Goal: Task Accomplishment & Management: Manage account settings

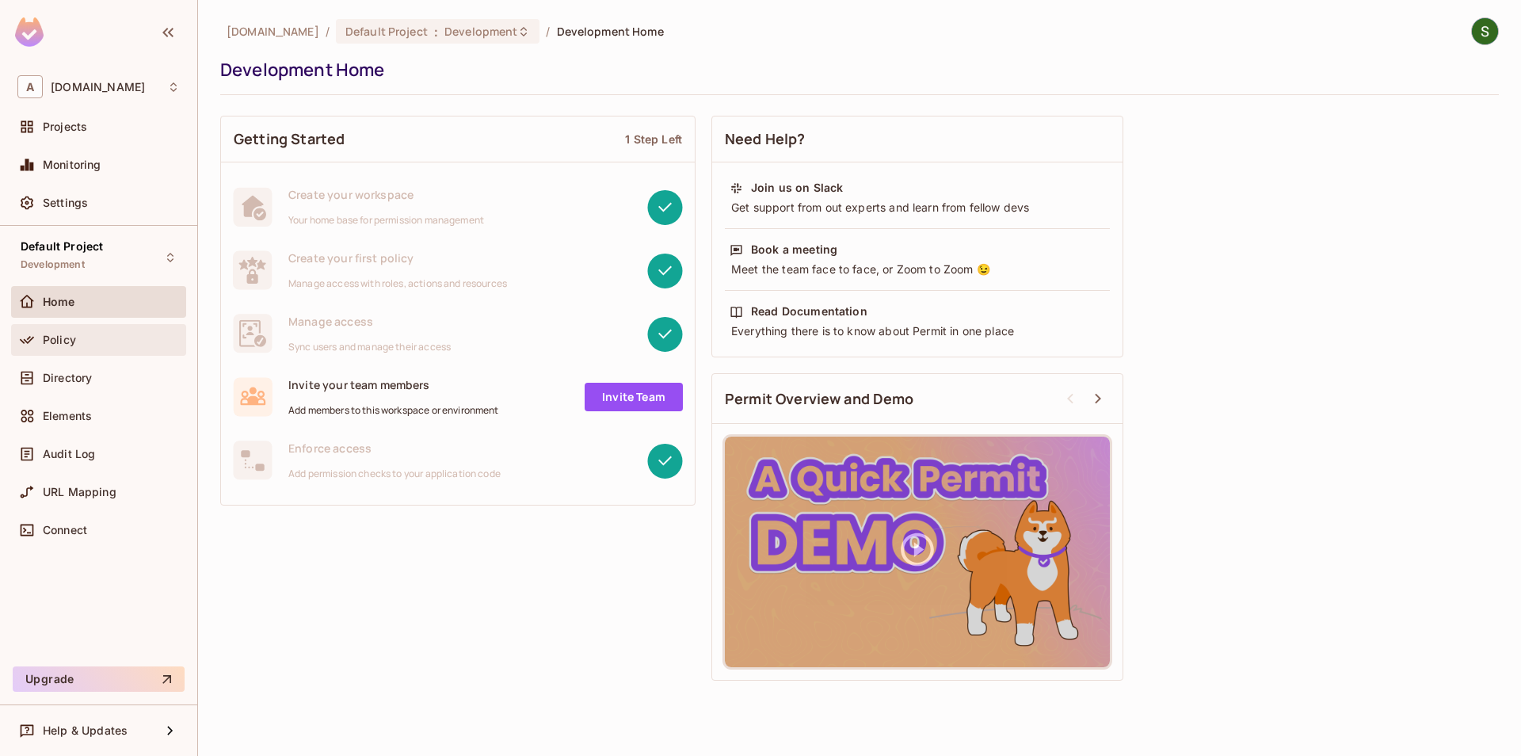
click at [76, 326] on div "Policy" at bounding box center [98, 340] width 175 height 32
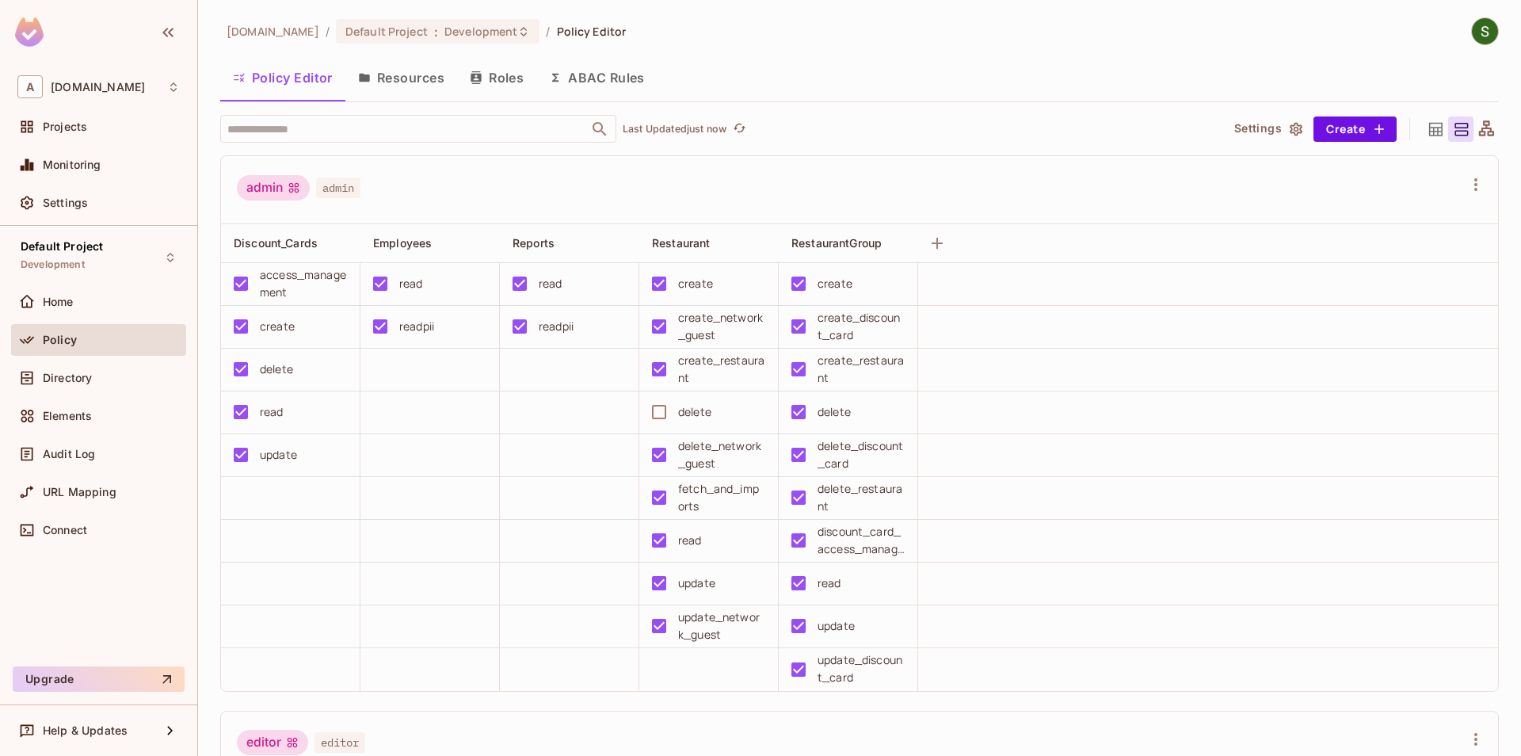
click at [393, 82] on button "Resources" at bounding box center [401, 78] width 112 height 40
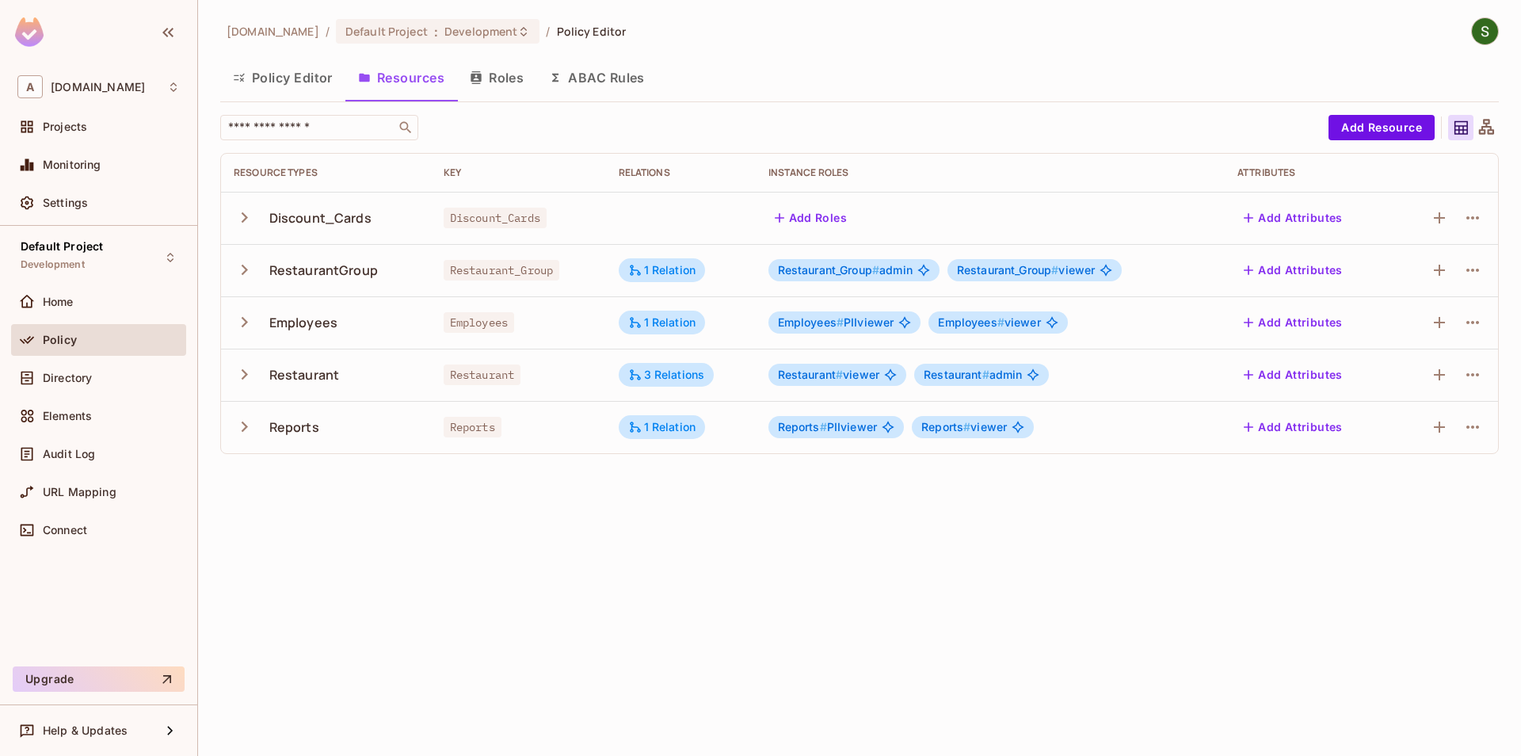
click at [491, 82] on button "Roles" at bounding box center [496, 78] width 79 height 40
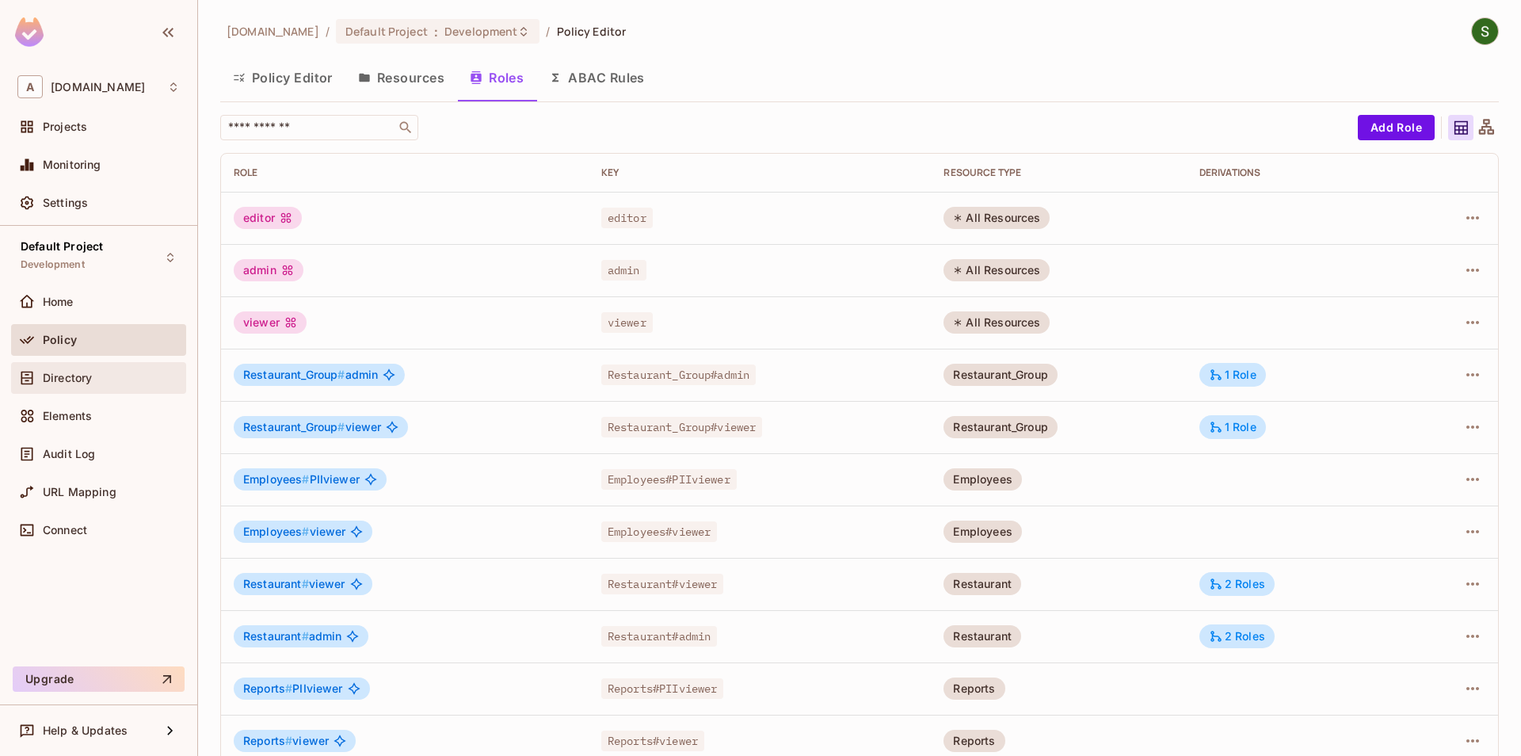
click at [132, 383] on div "Directory" at bounding box center [111, 378] width 137 height 13
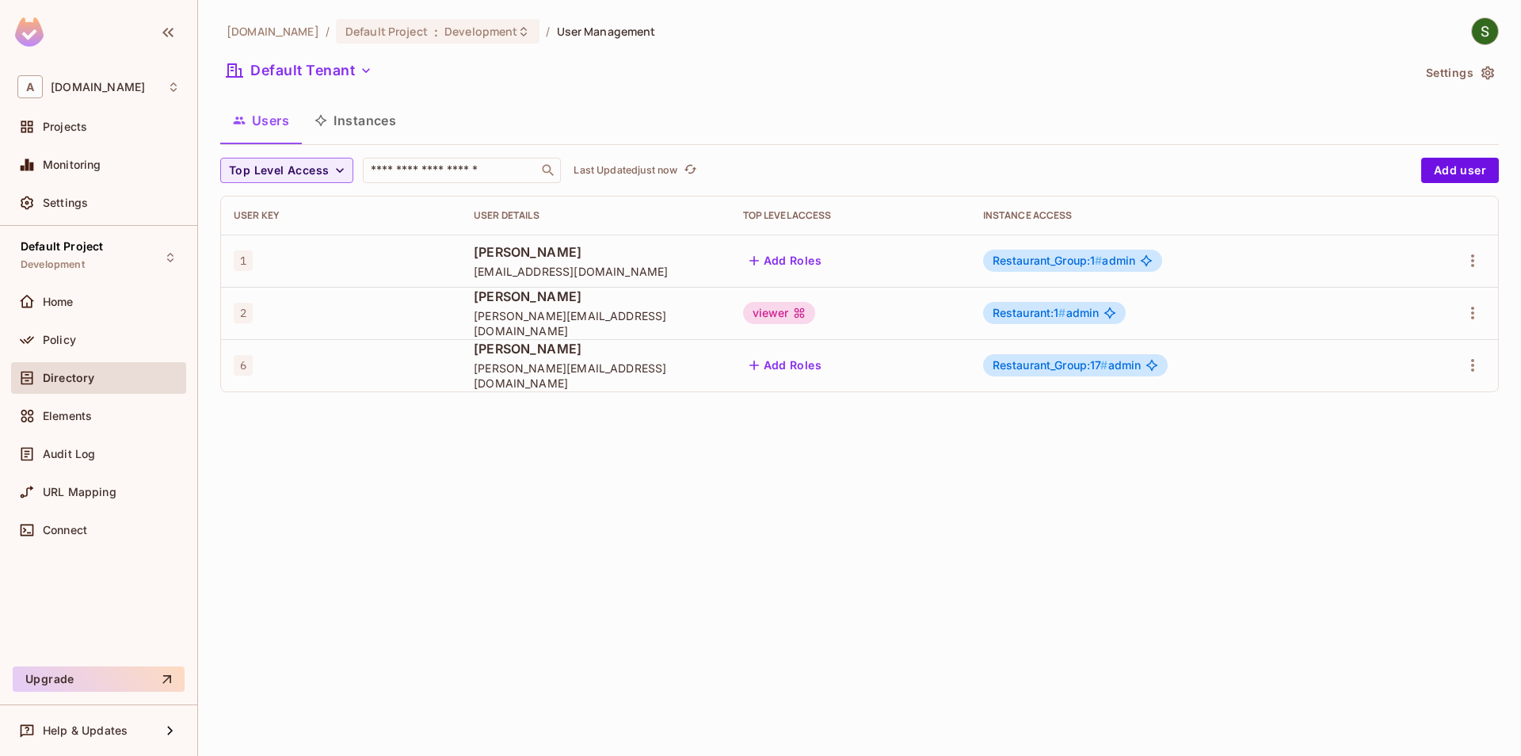
click at [796, 265] on button "Add Roles" at bounding box center [786, 260] width 86 height 25
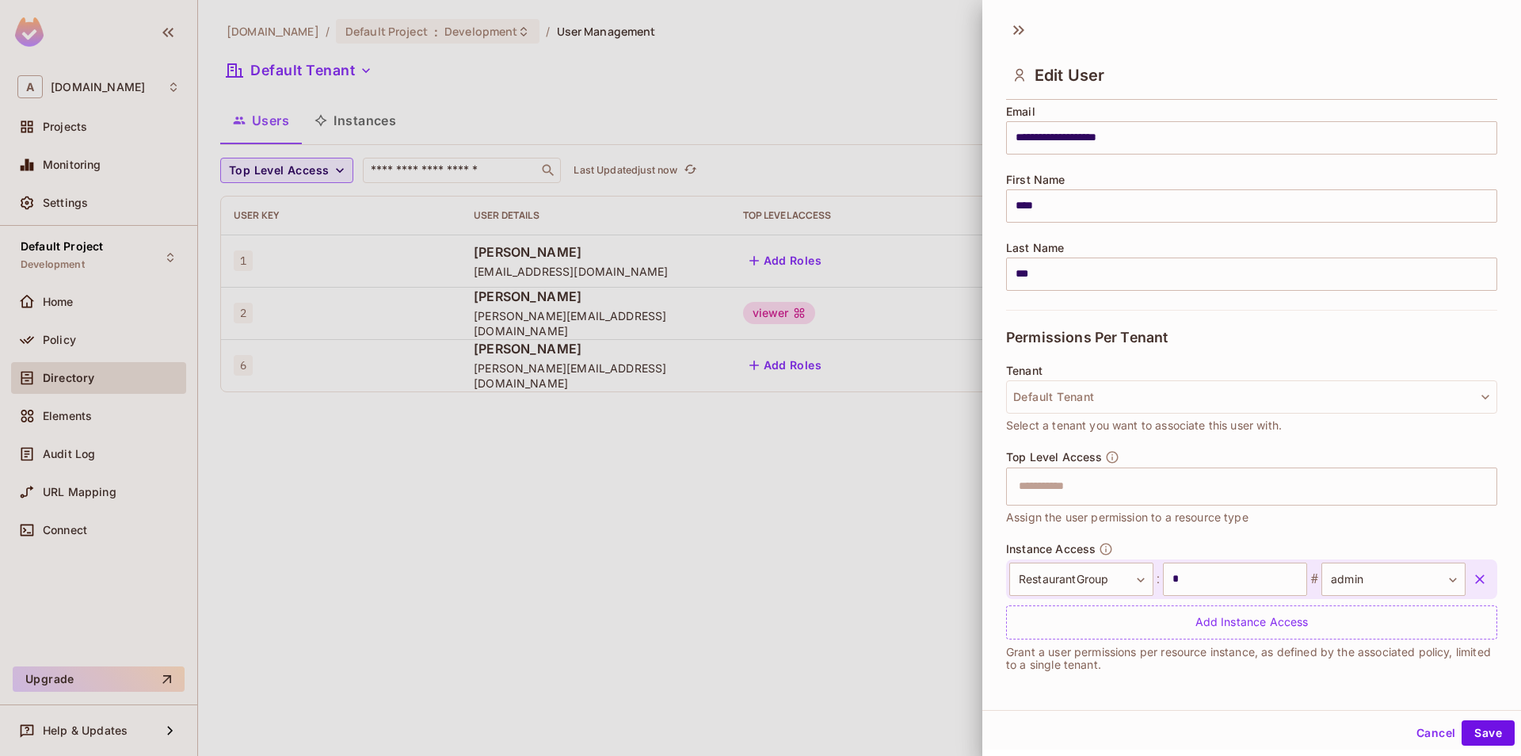
scroll to position [2, 0]
click at [1070, 491] on input "text" at bounding box center [1237, 484] width 457 height 32
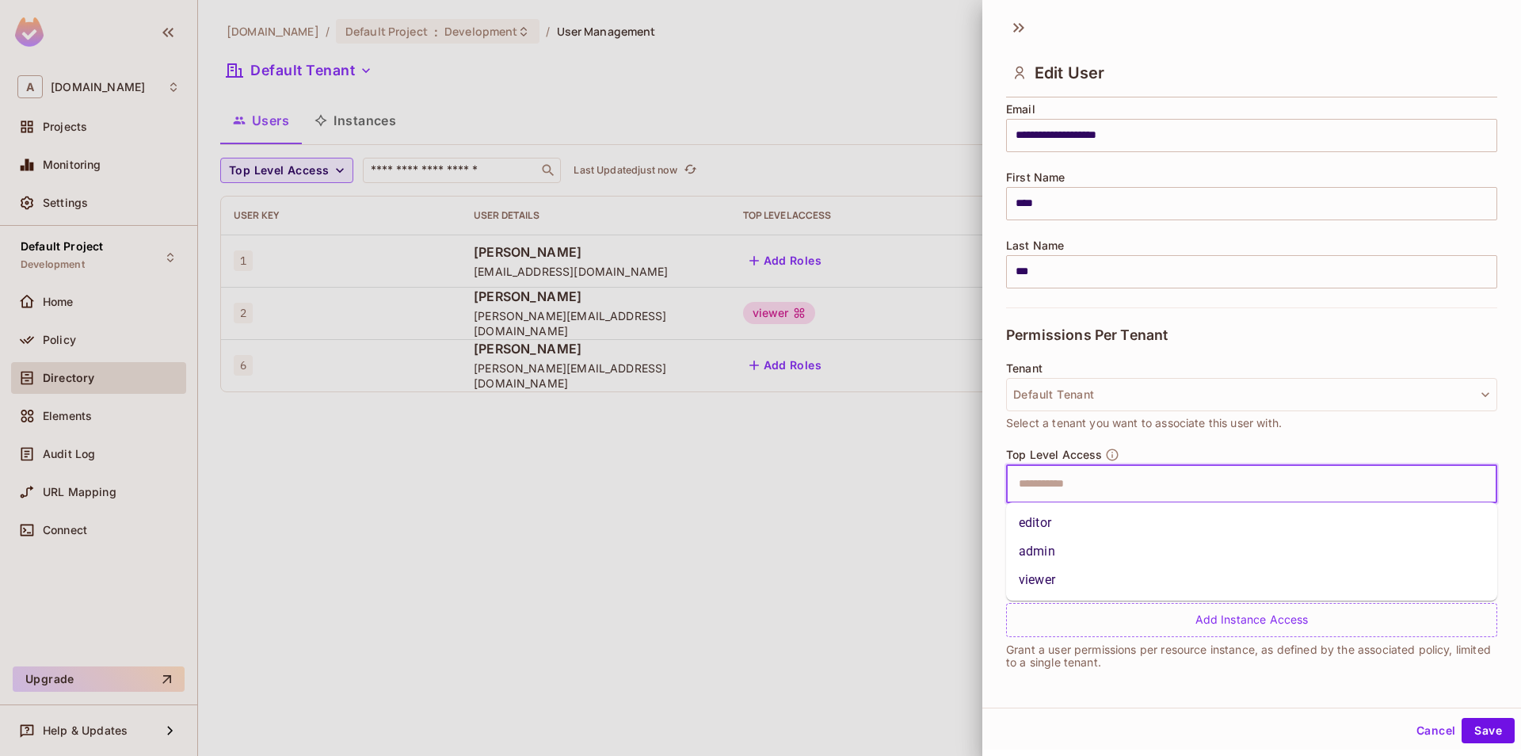
click at [1051, 542] on li "admin" at bounding box center [1251, 551] width 491 height 29
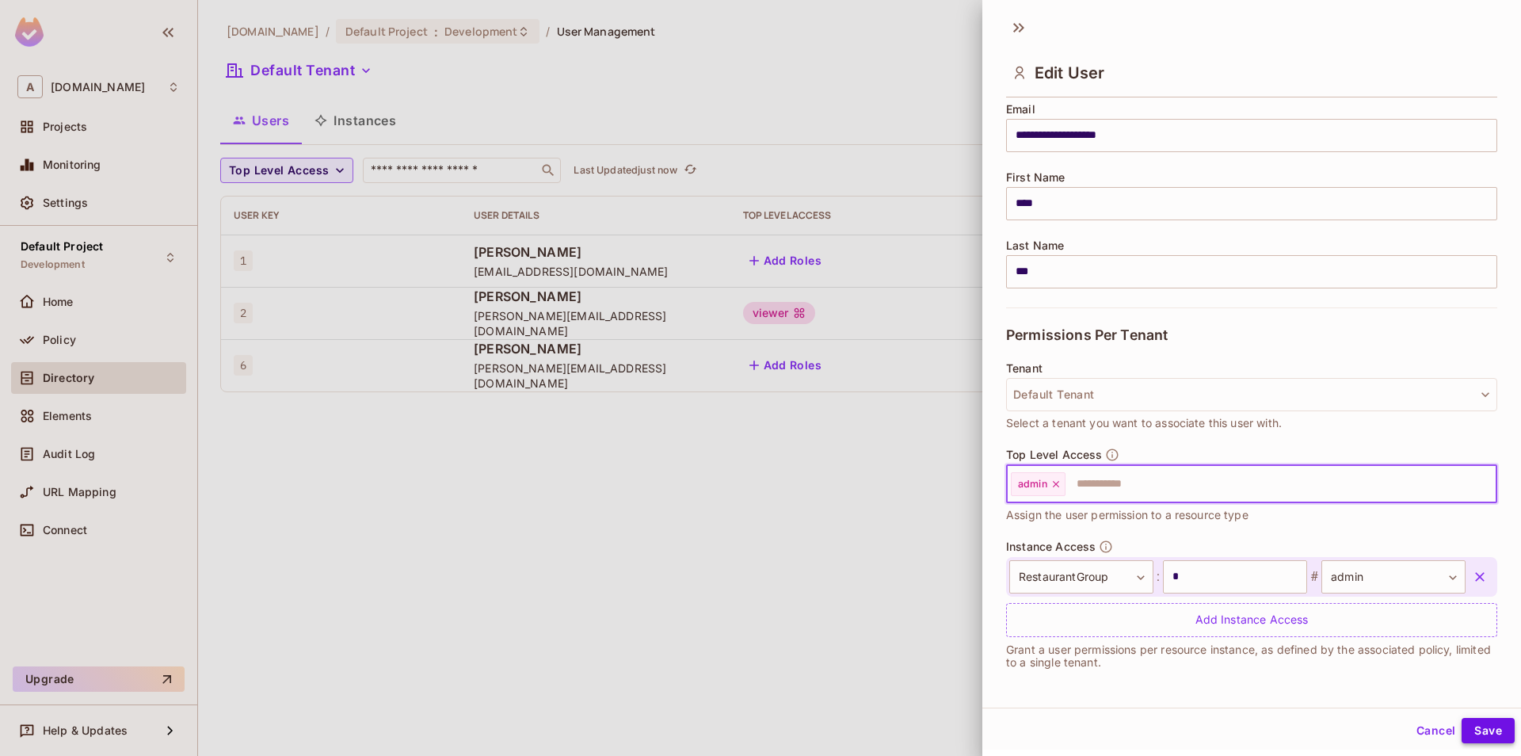
click at [1476, 735] on button "Save" at bounding box center [1488, 730] width 53 height 25
